Goal: Transaction & Acquisition: Purchase product/service

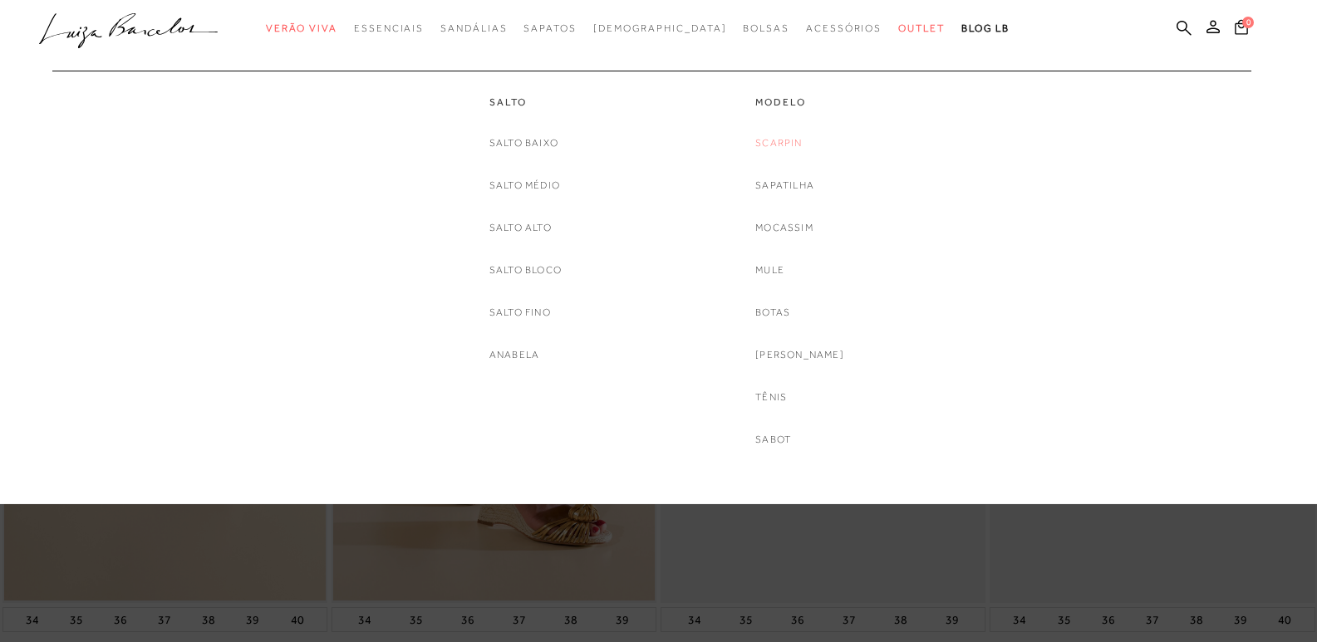
click at [793, 138] on link "Scarpin" at bounding box center [778, 143] width 47 height 17
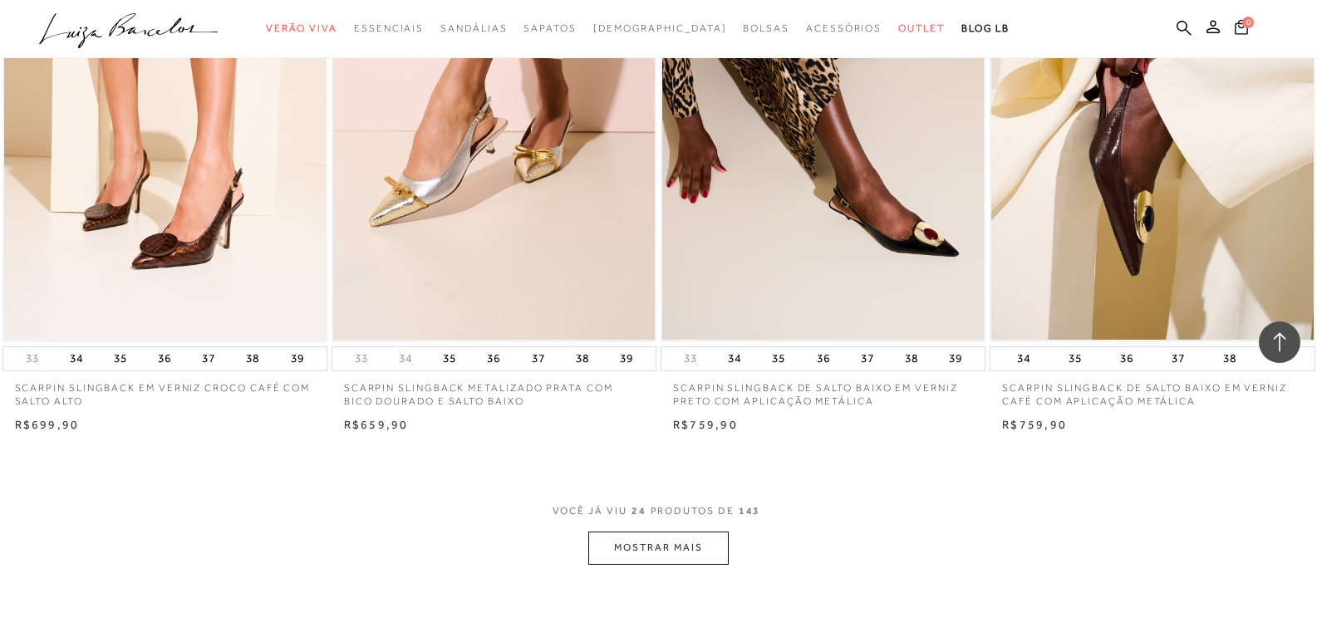
scroll to position [3655, 0]
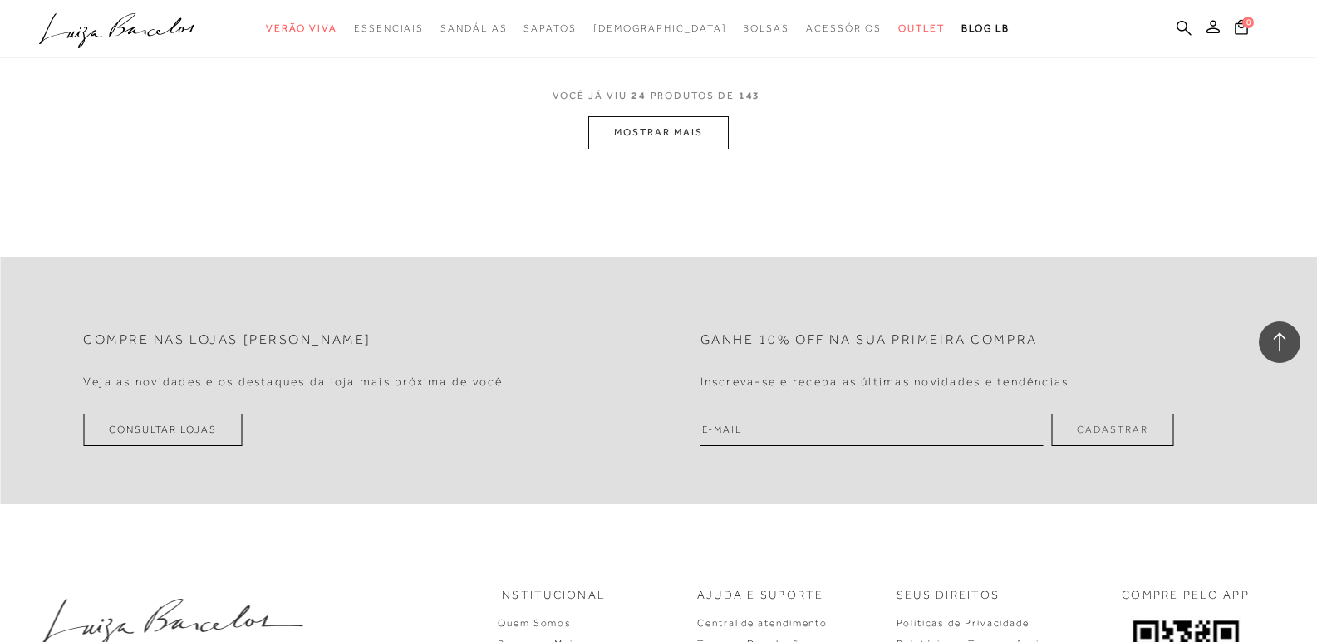
click at [712, 126] on button "MOSTRAR MAIS" at bounding box center [658, 132] width 140 height 32
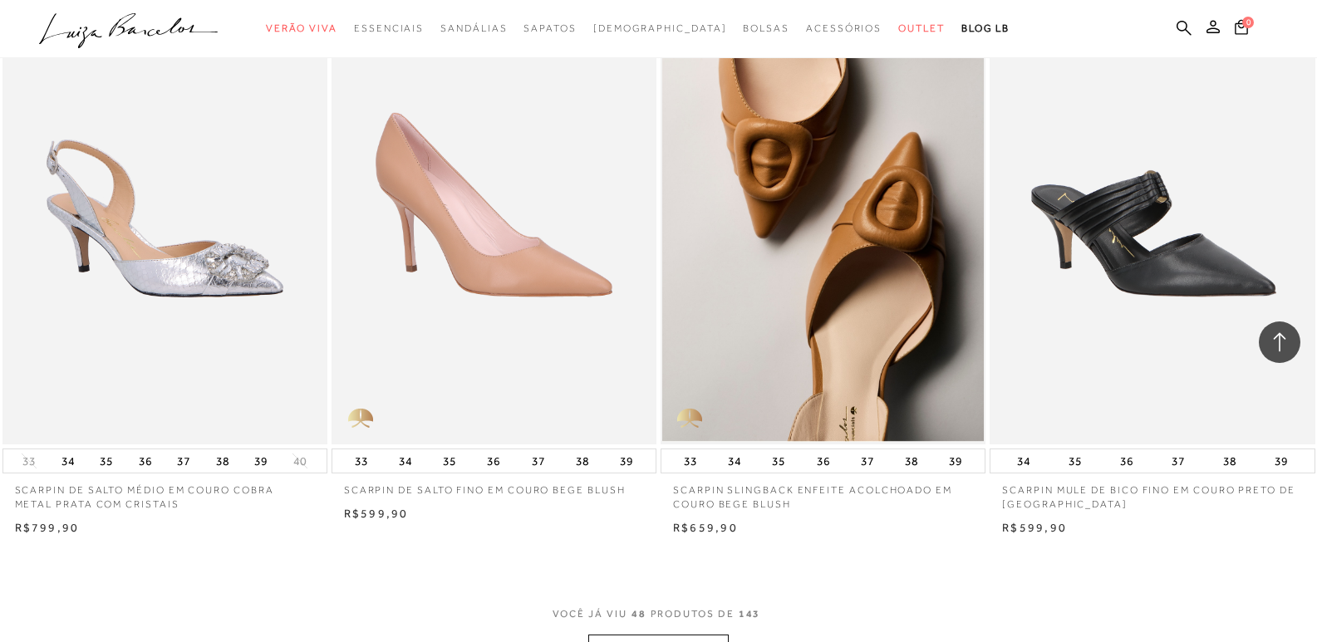
scroll to position [7310, 0]
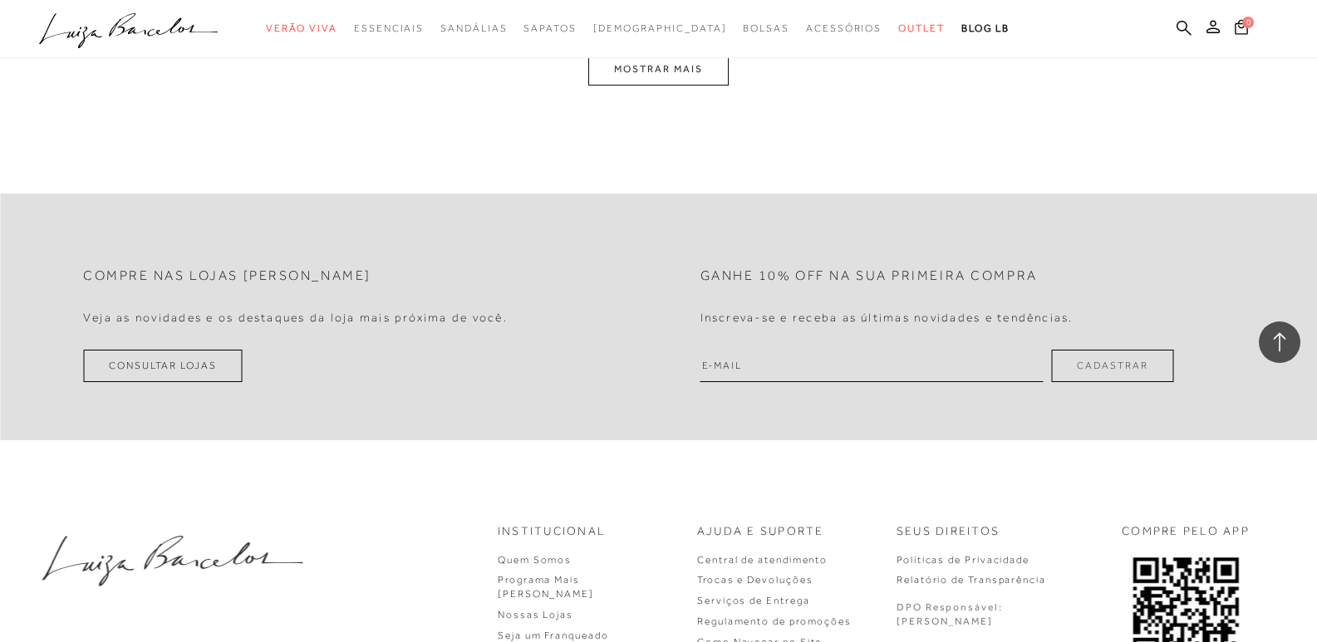
click at [684, 74] on button "MOSTRAR MAIS" at bounding box center [658, 69] width 140 height 32
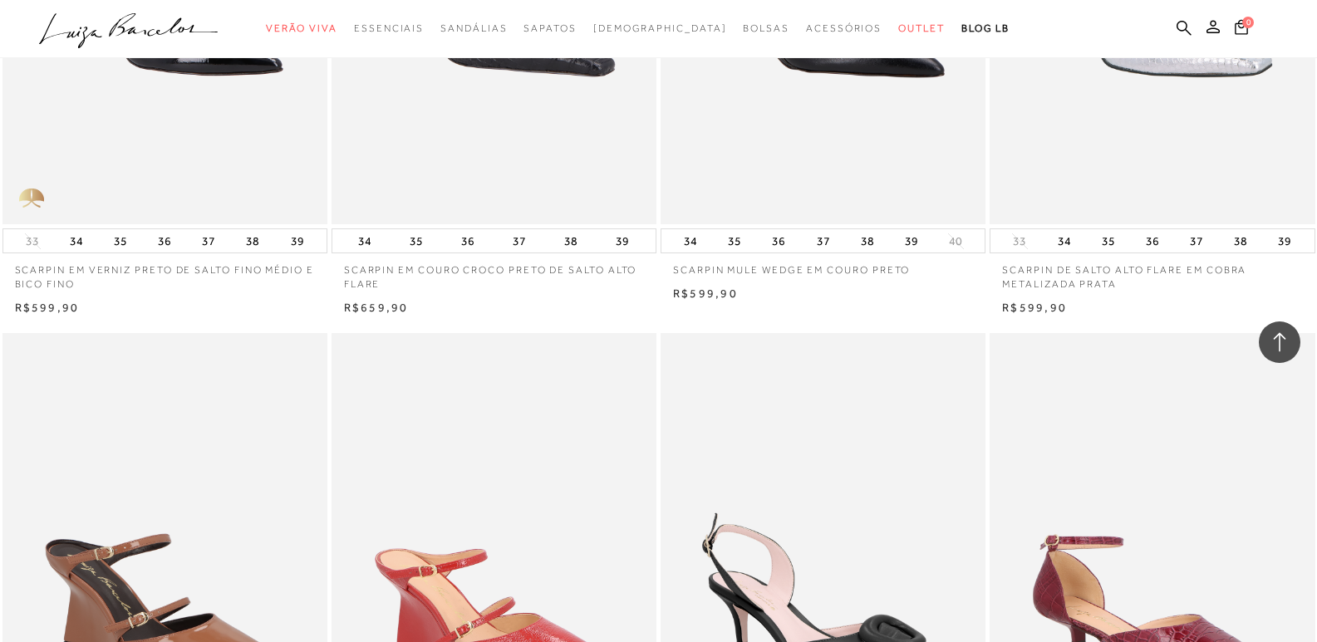
scroll to position [9306, 0]
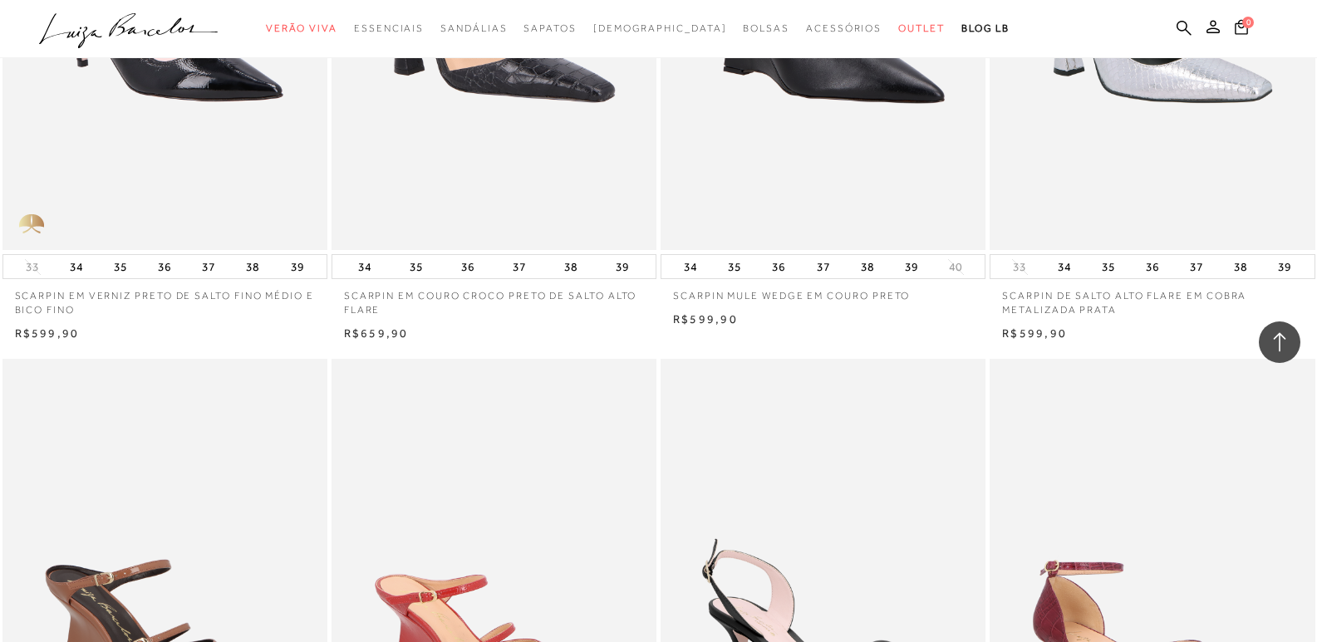
click at [1173, 24] on ul ".a{fill-rule:evenodd;} Verão Viva Em alta Favoritos das Influenciadoras Apostas…" at bounding box center [646, 28] width 1214 height 31
click at [1185, 22] on icon at bounding box center [1183, 27] width 15 height 15
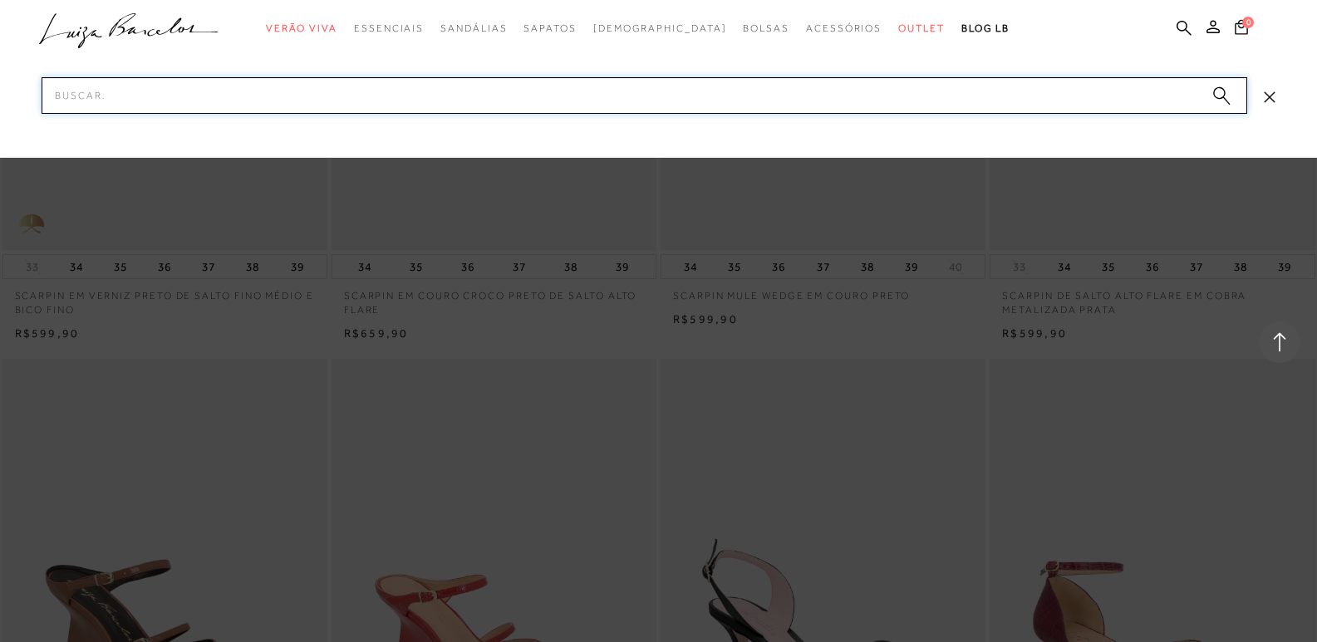
click at [619, 103] on input "Pesquisar" at bounding box center [644, 95] width 1205 height 37
type input "BICOLOR"
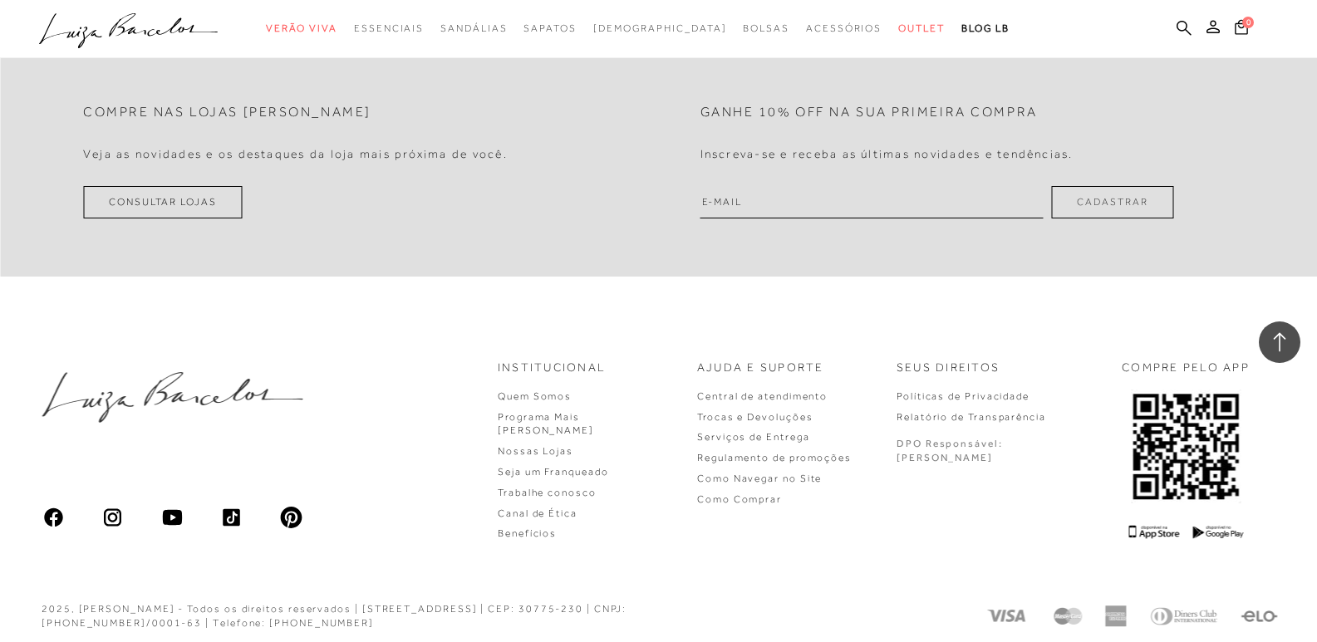
scroll to position [2187, 0]
